Goal: Task Accomplishment & Management: Use online tool/utility

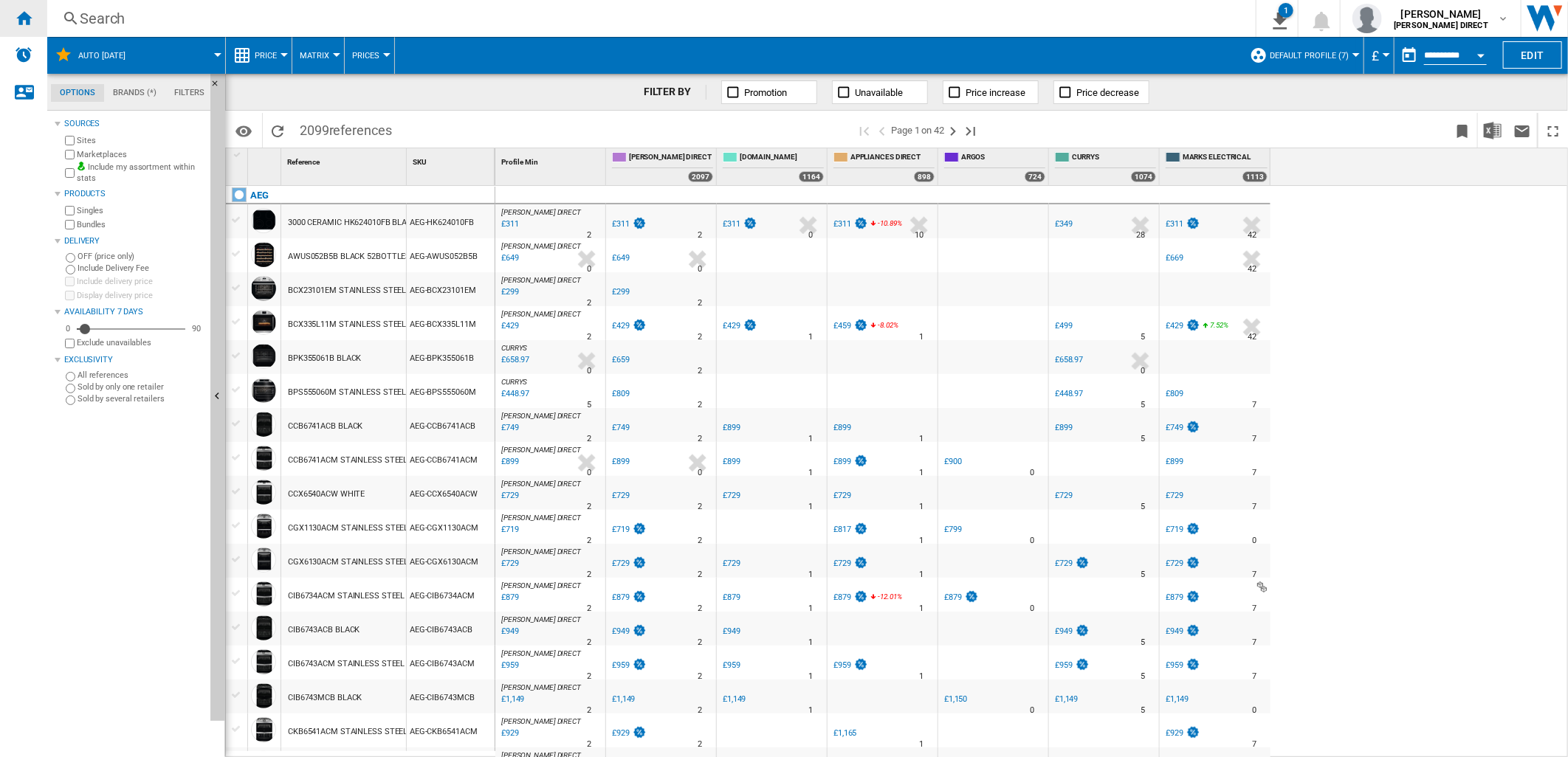
click at [17, 12] on ng-md-icon "Home" at bounding box center [23, 17] width 17 height 17
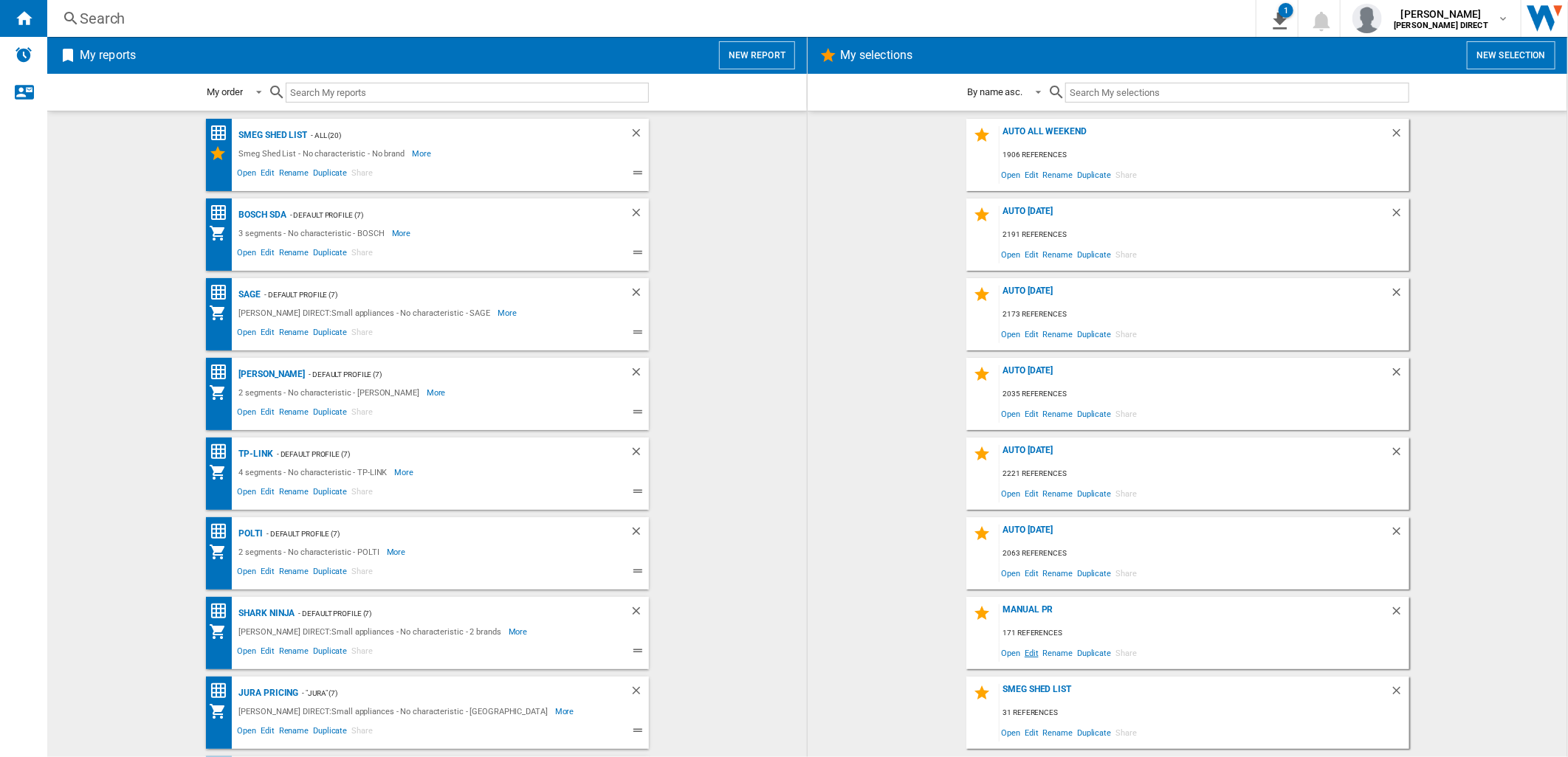
click at [1030, 654] on span "Edit" at bounding box center [1031, 653] width 18 height 20
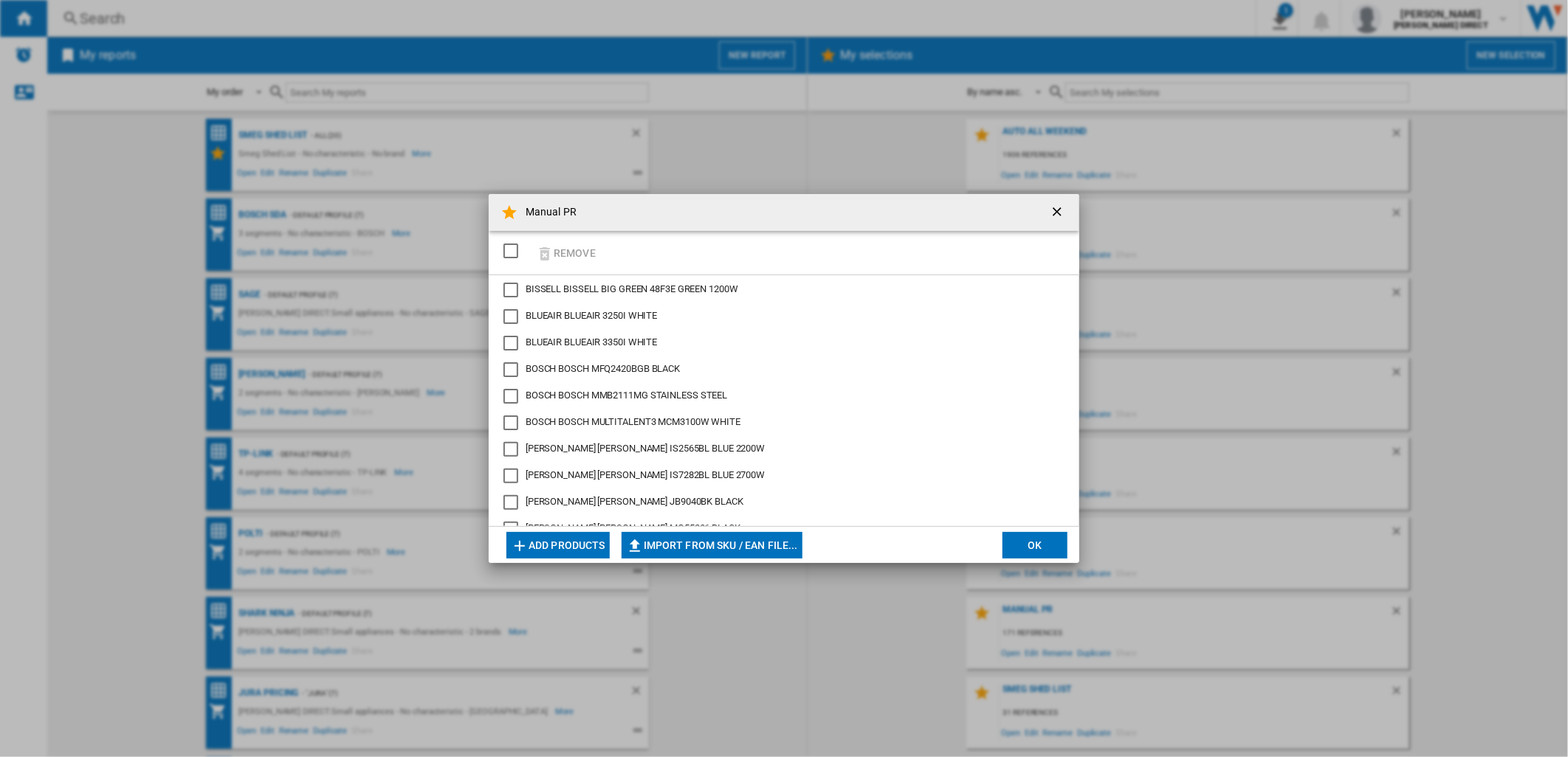
click at [514, 248] on div "SELECTIONS.EDITION_POPUP.SELECT_DESELECT" at bounding box center [510, 250] width 15 height 15
click at [564, 247] on button "Remove" at bounding box center [566, 253] width 69 height 35
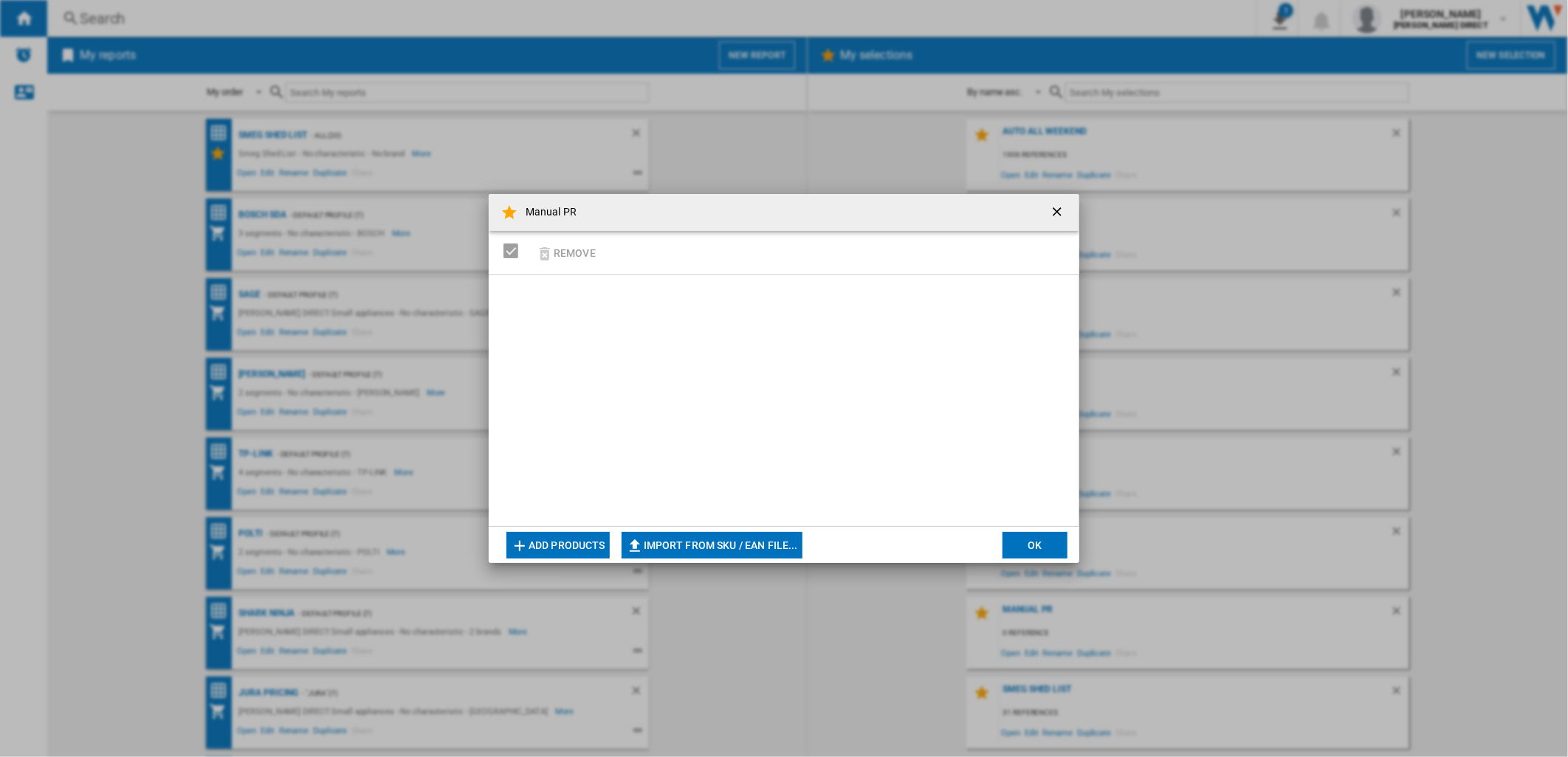
click at [741, 547] on button "Import from SKU / EAN file..." at bounding box center [712, 545] width 181 height 27
type input "**********"
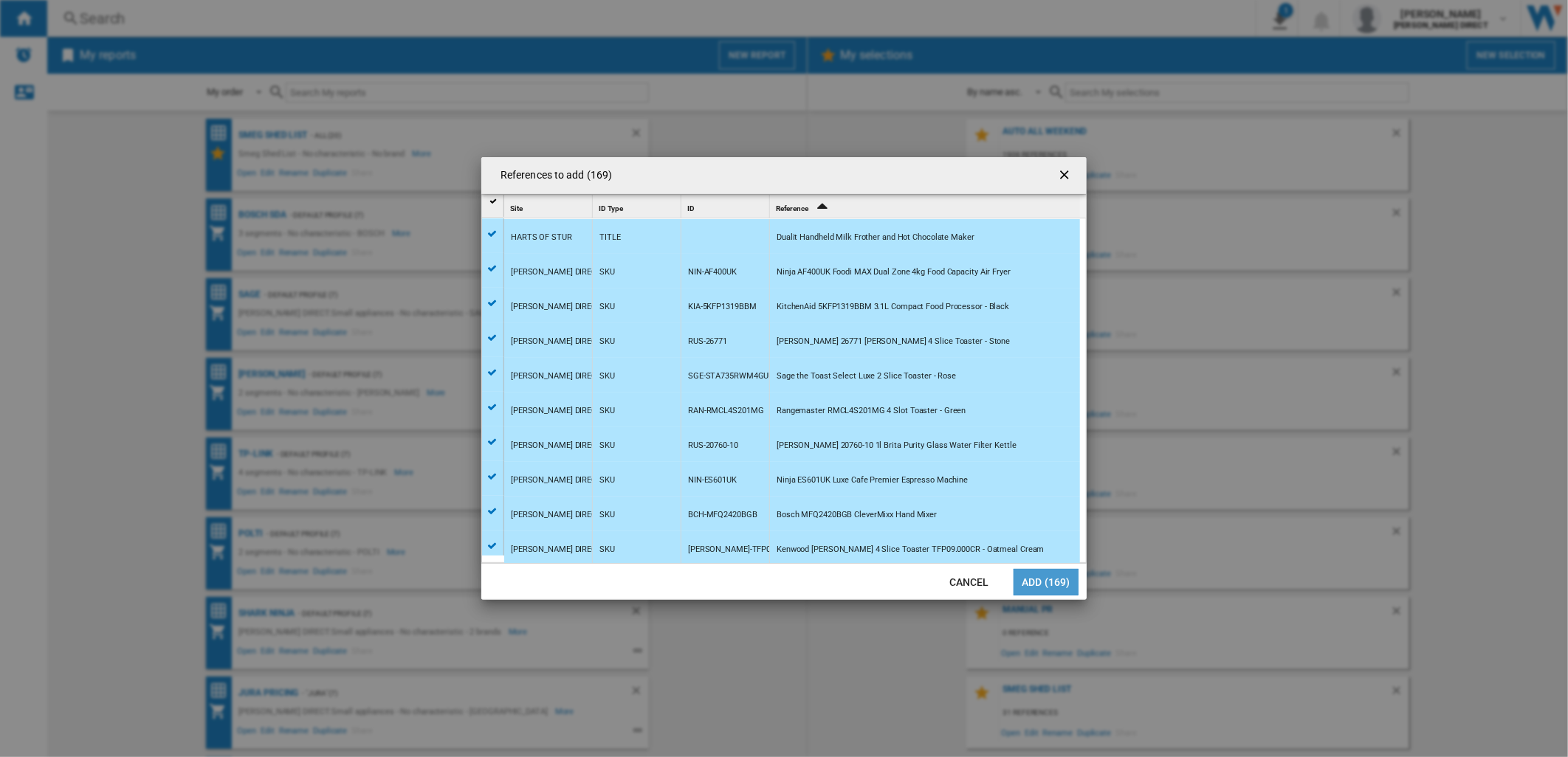
click at [1053, 574] on button "Add (169)" at bounding box center [1046, 582] width 65 height 27
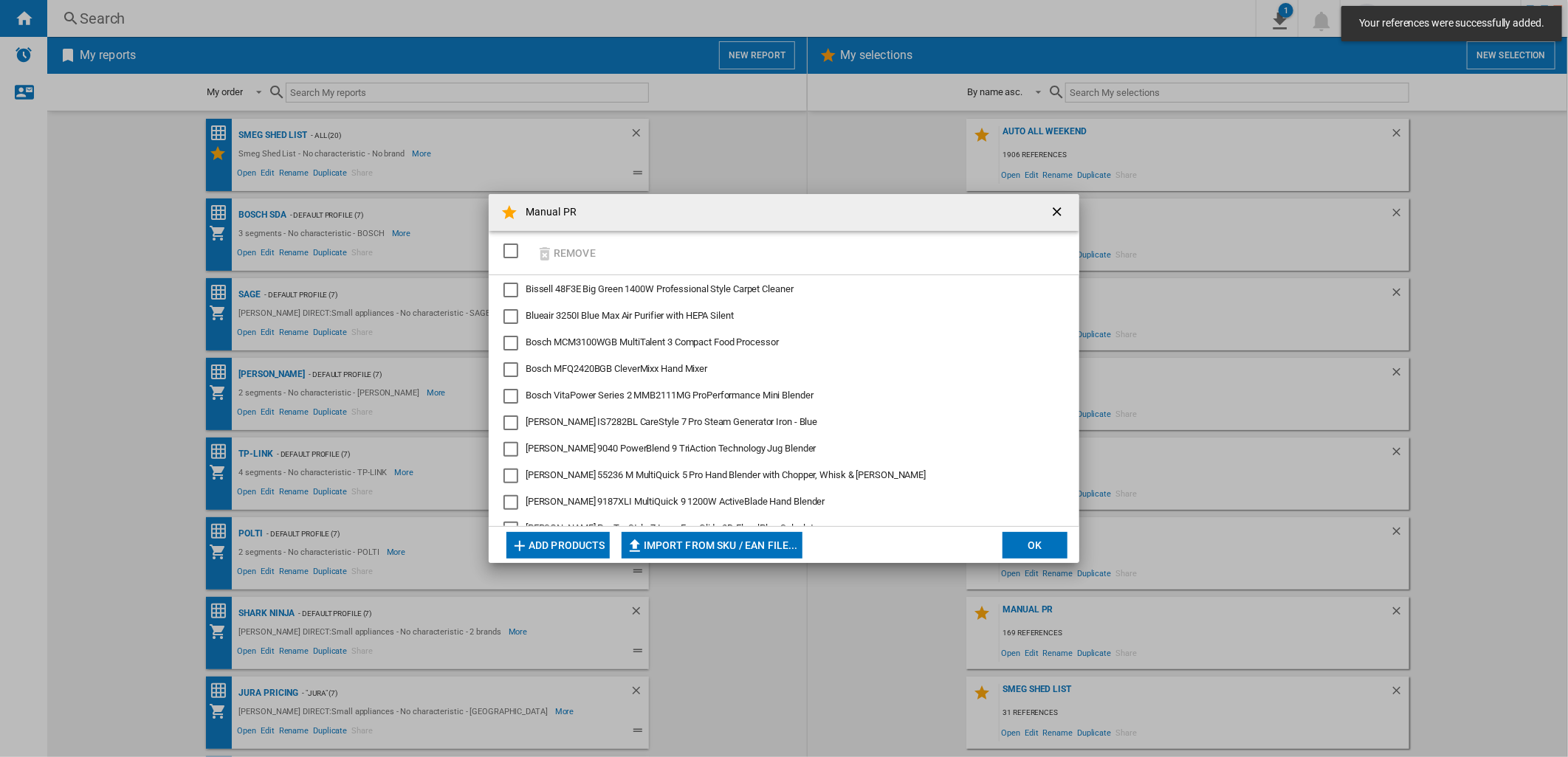
click at [1020, 541] on button "OK" at bounding box center [1034, 545] width 65 height 27
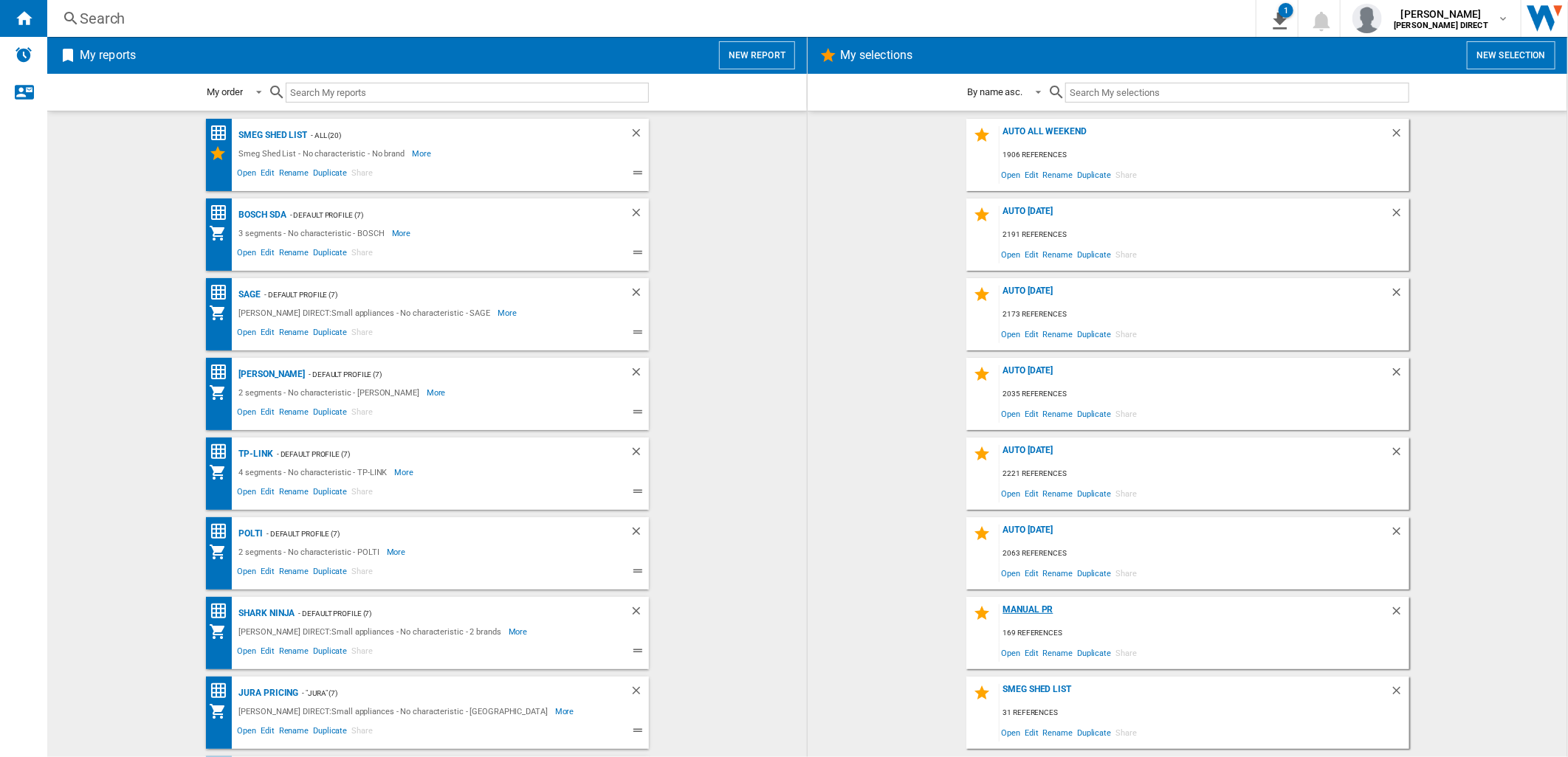
click at [1021, 608] on div "Manual PR" at bounding box center [1194, 614] width 390 height 20
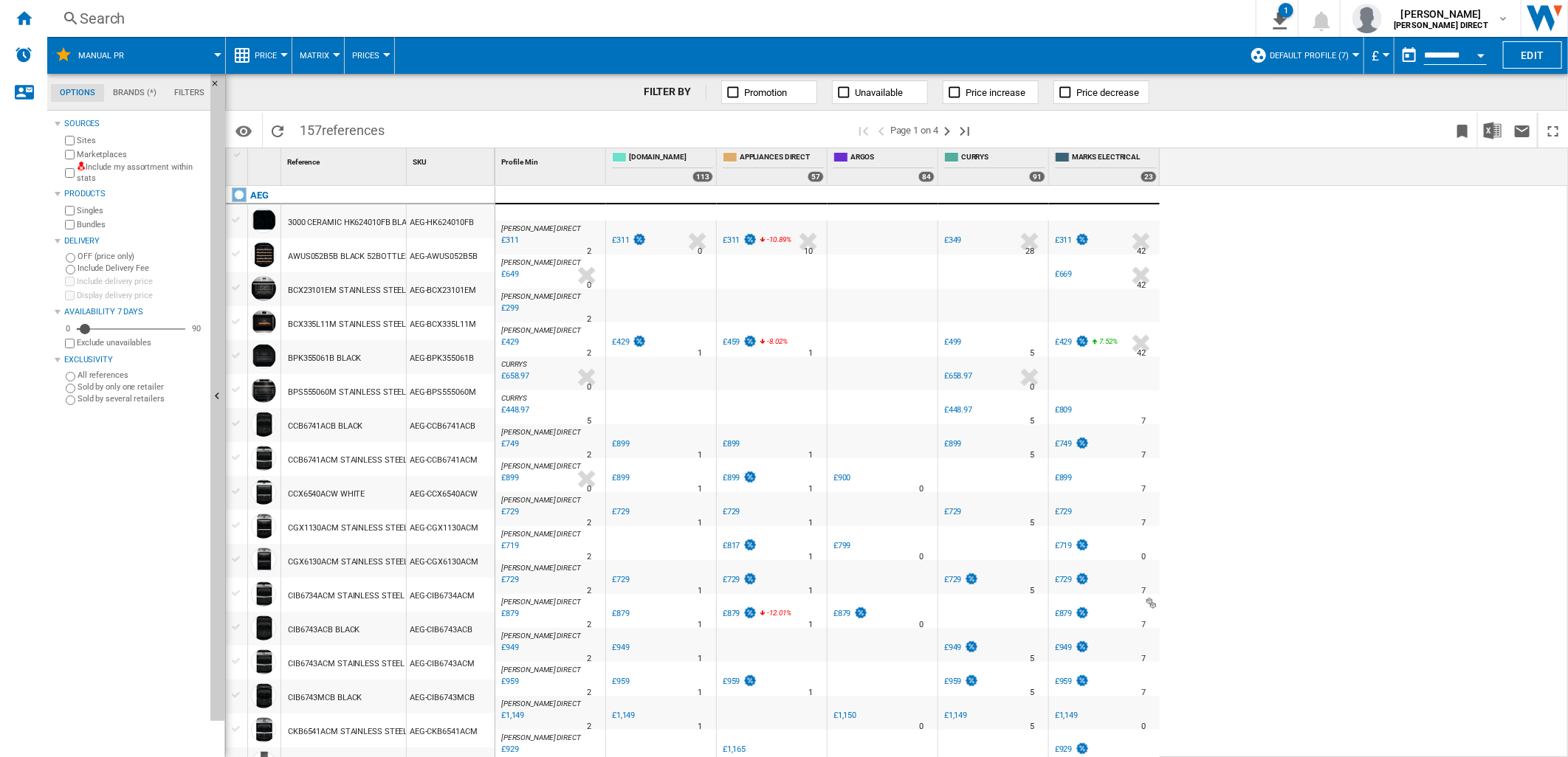
click at [139, 165] on label "Include my assortment within stats" at bounding box center [140, 173] width 128 height 23
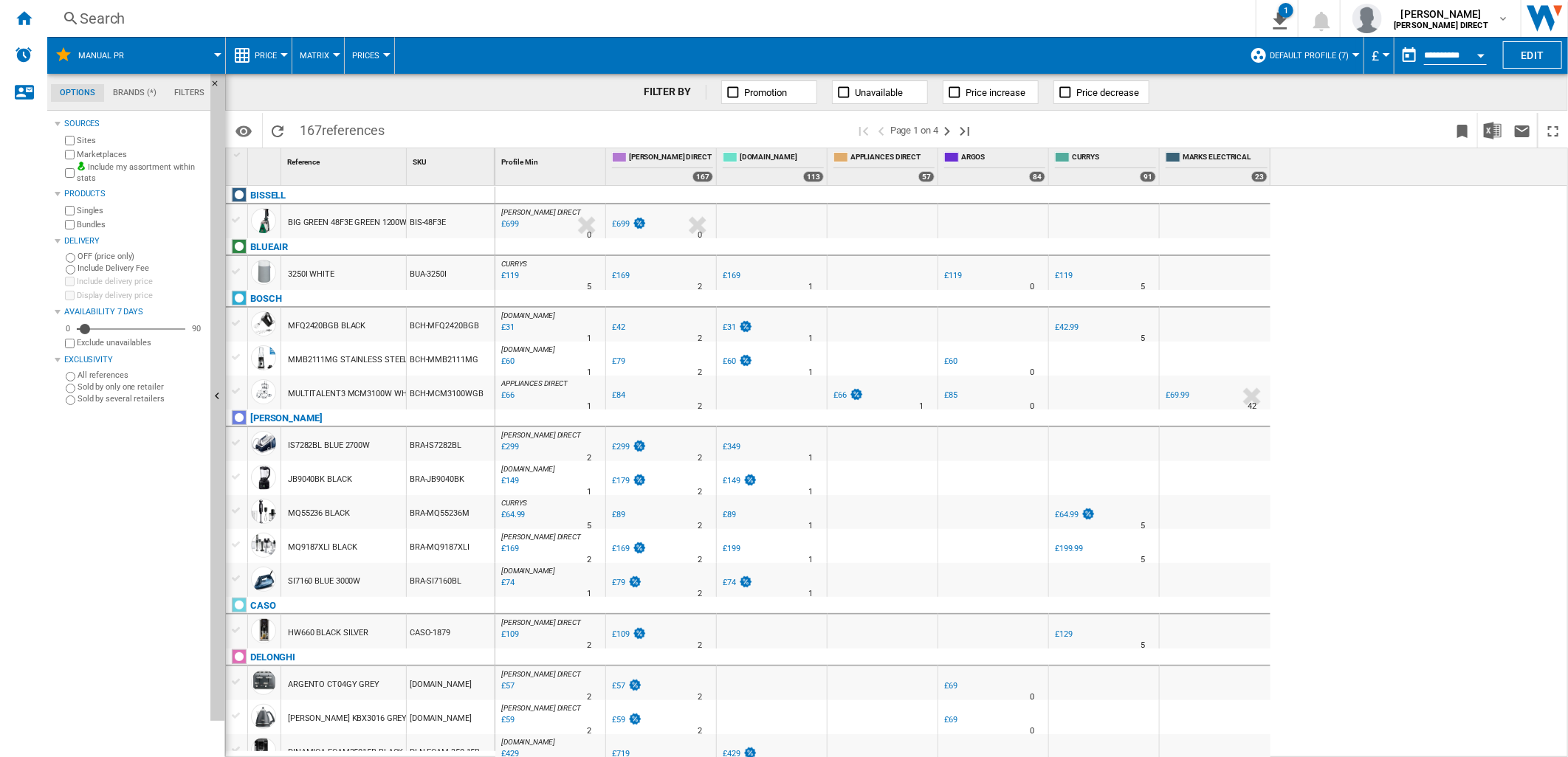
click at [328, 50] on button "Matrix" at bounding box center [318, 55] width 37 height 37
click at [340, 127] on span "Ranking" at bounding box center [324, 126] width 40 height 13
